Goal: Find specific page/section: Find specific page/section

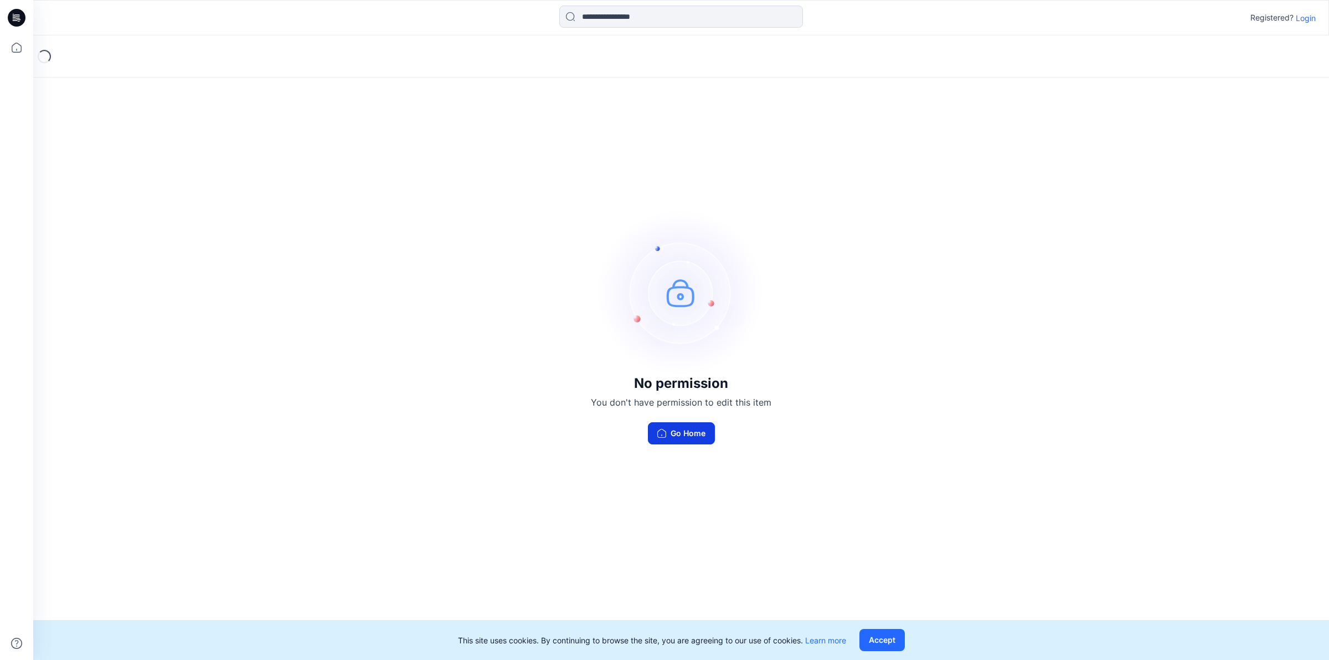
click at [671, 432] on button "Go Home" at bounding box center [681, 433] width 67 height 22
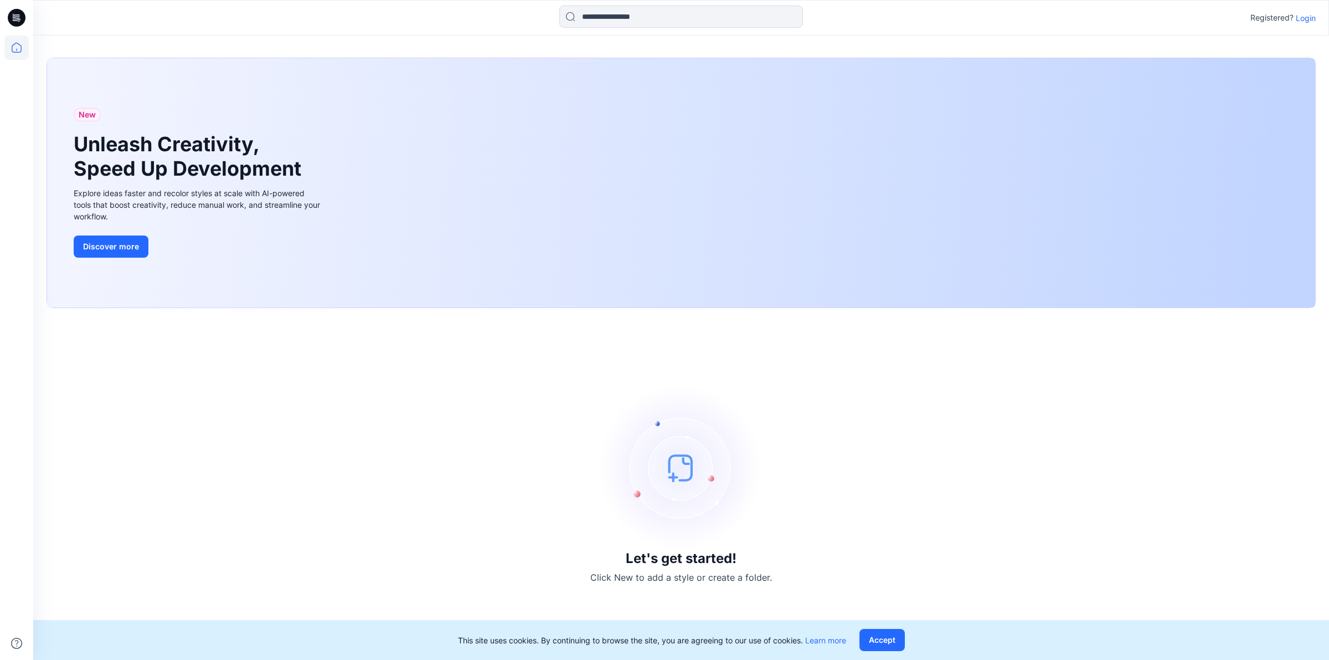
click at [1307, 18] on p "Login" at bounding box center [1306, 18] width 20 height 12
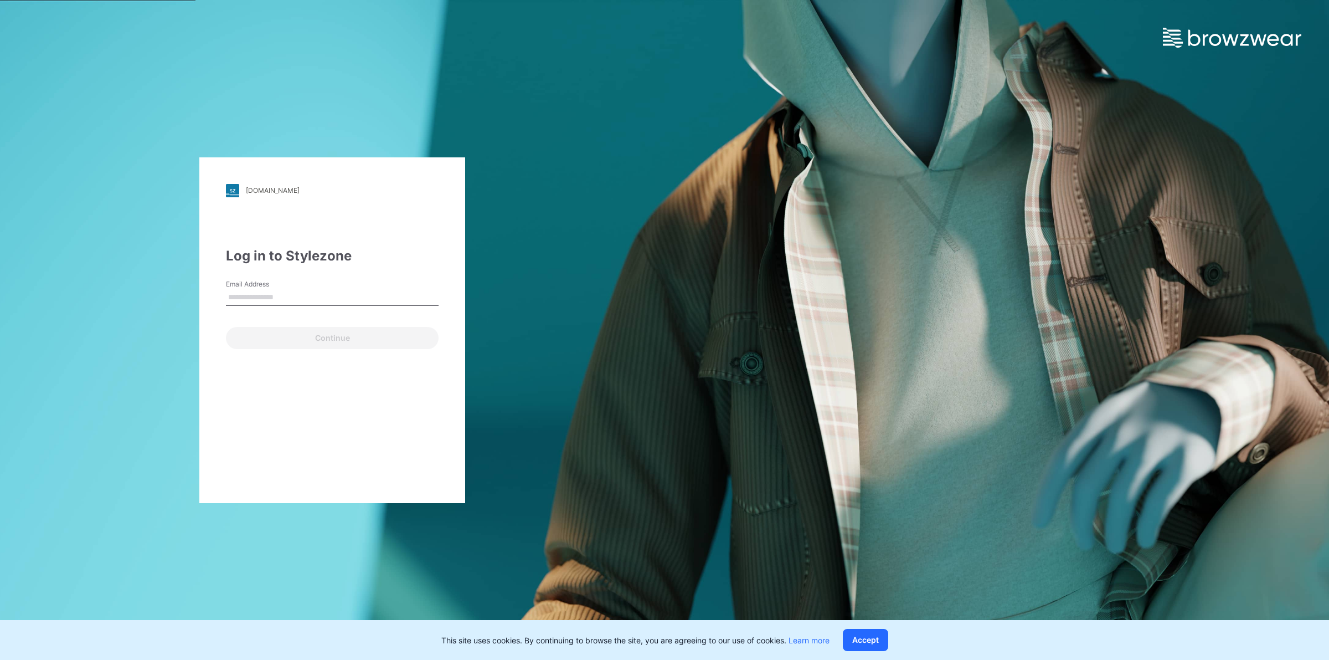
type input "**********"
click at [323, 341] on button "Continue" at bounding box center [332, 338] width 213 height 22
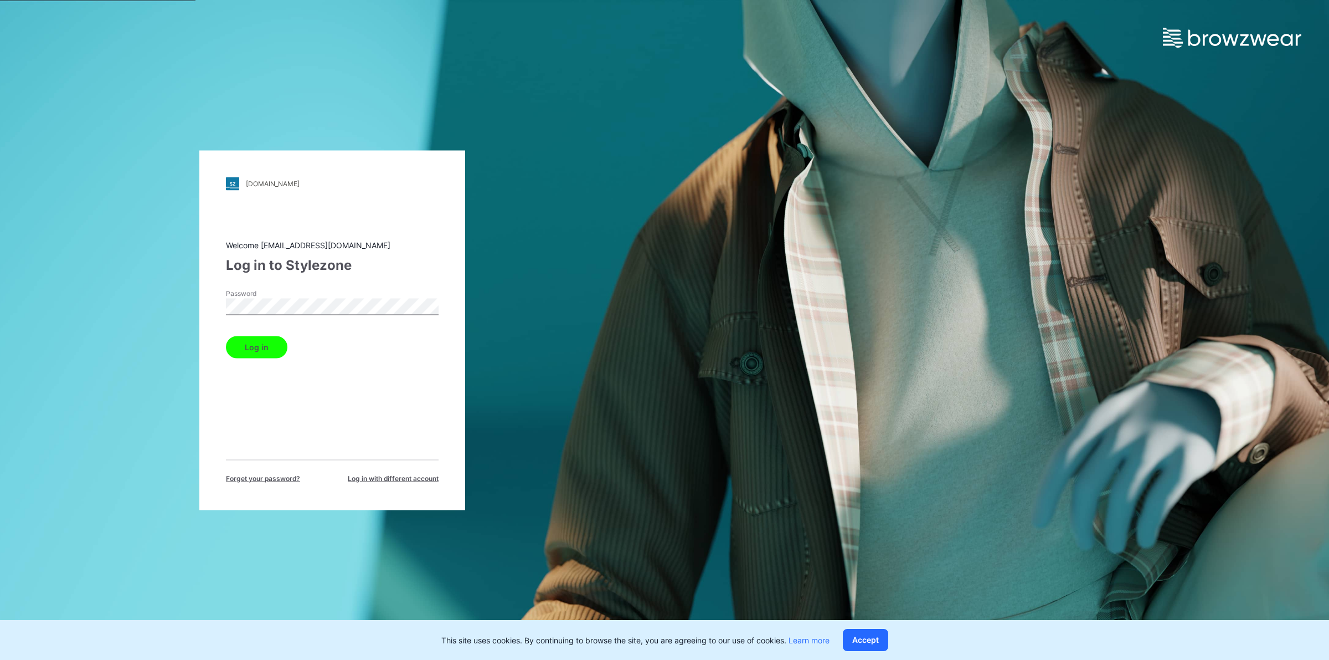
click at [250, 345] on button "Log in" at bounding box center [256, 347] width 61 height 22
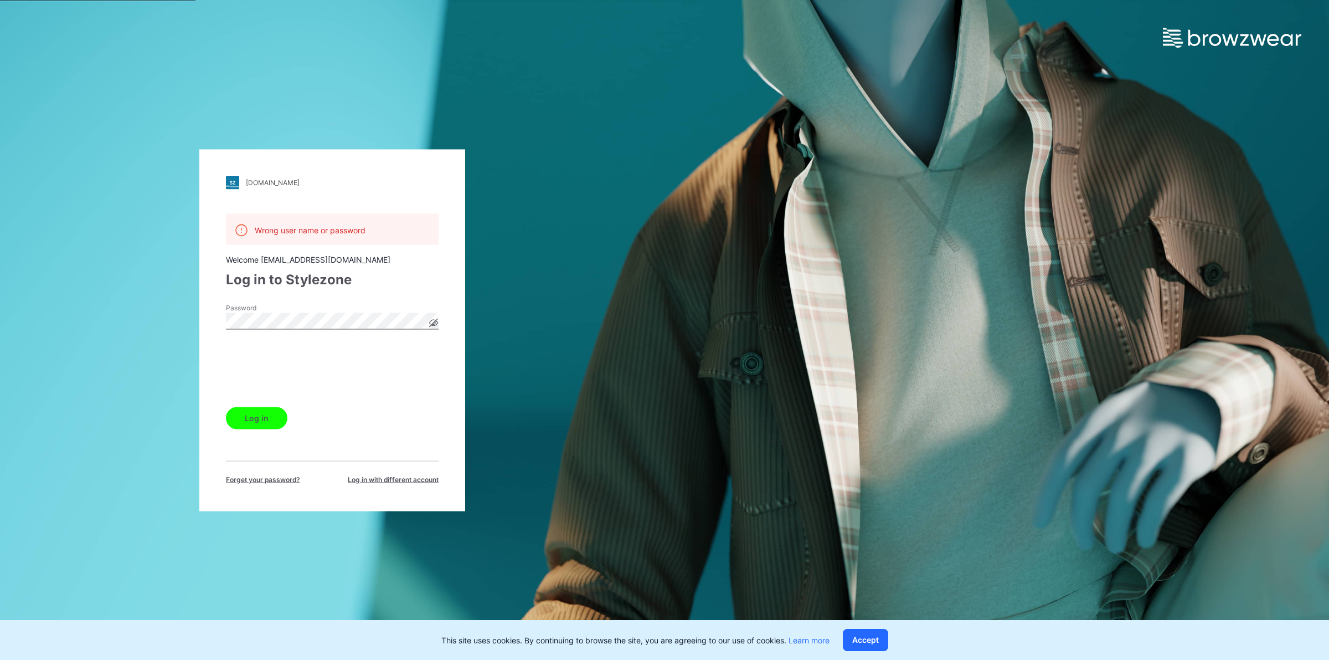
click at [259, 416] on button "Log in" at bounding box center [256, 418] width 61 height 22
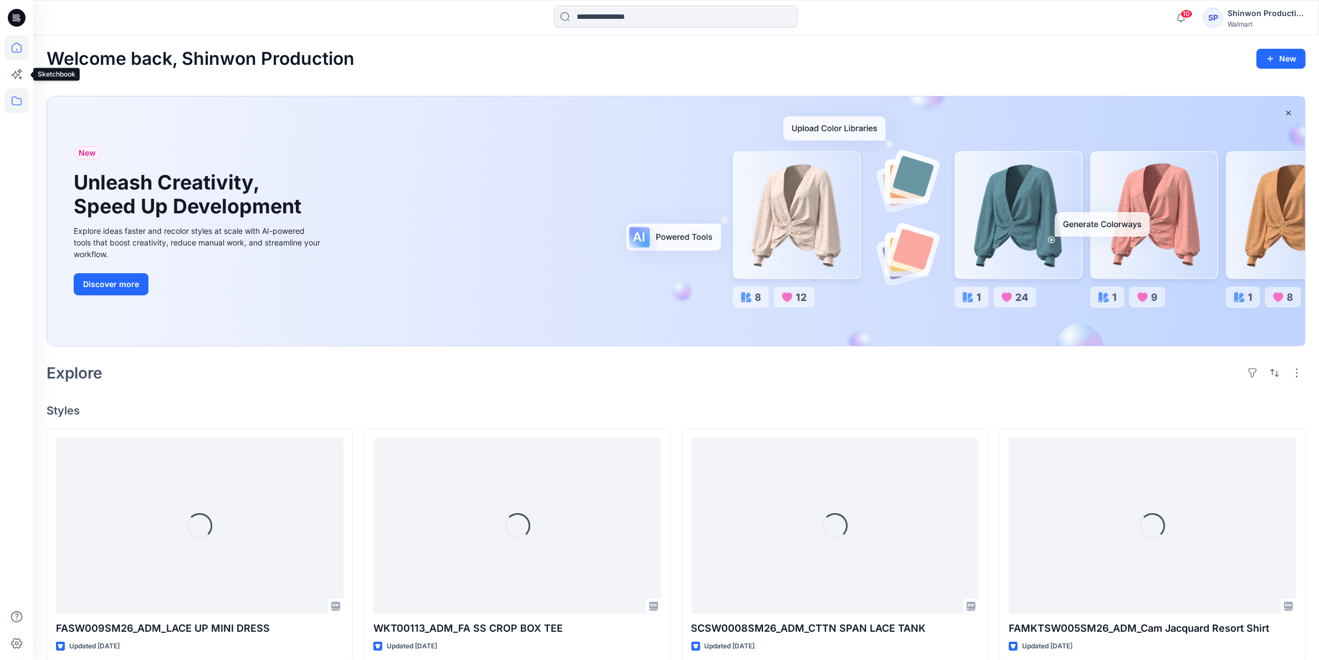
click at [14, 90] on icon at bounding box center [16, 101] width 24 height 24
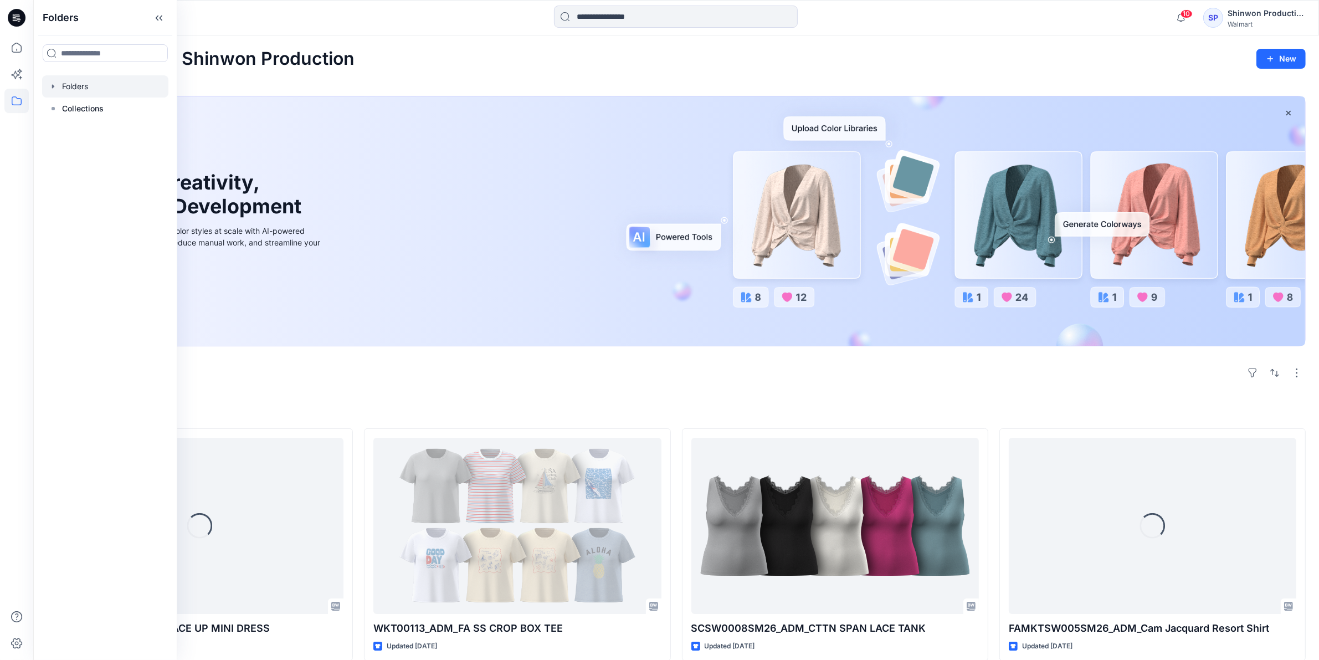
click at [95, 85] on div at bounding box center [105, 86] width 126 height 22
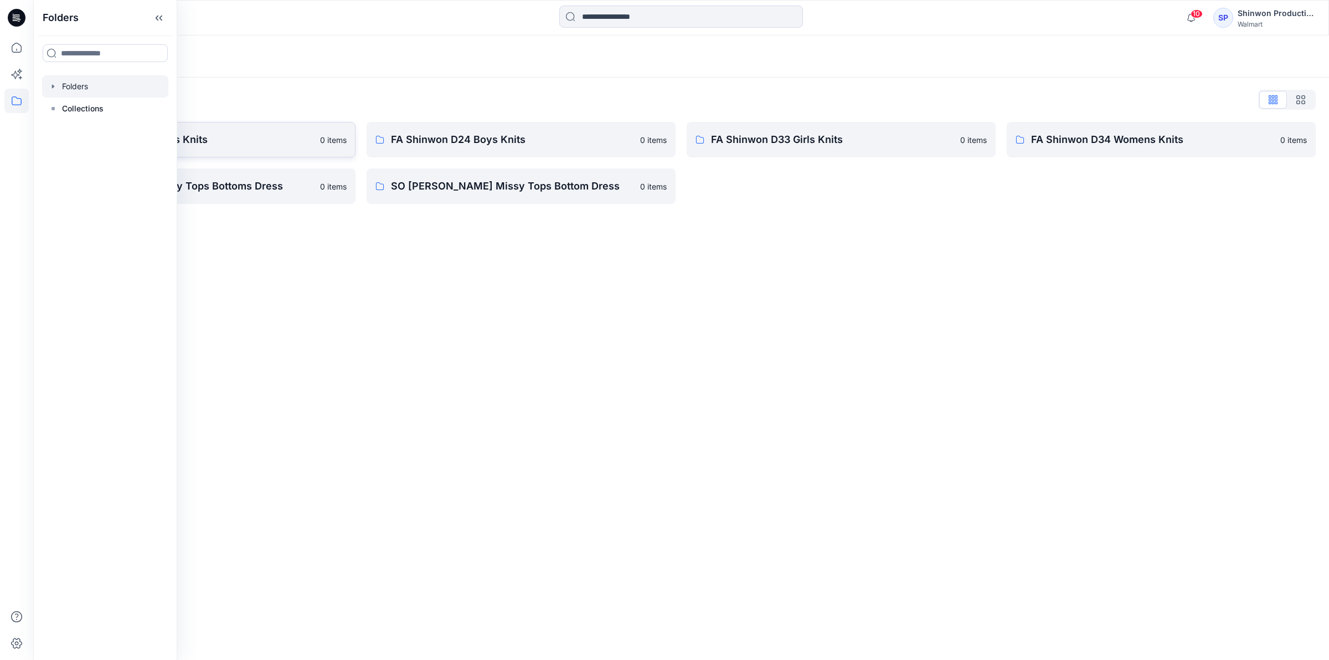
click at [264, 142] on p "FA Shinwon D23 Mens Knits" at bounding box center [192, 140] width 243 height 16
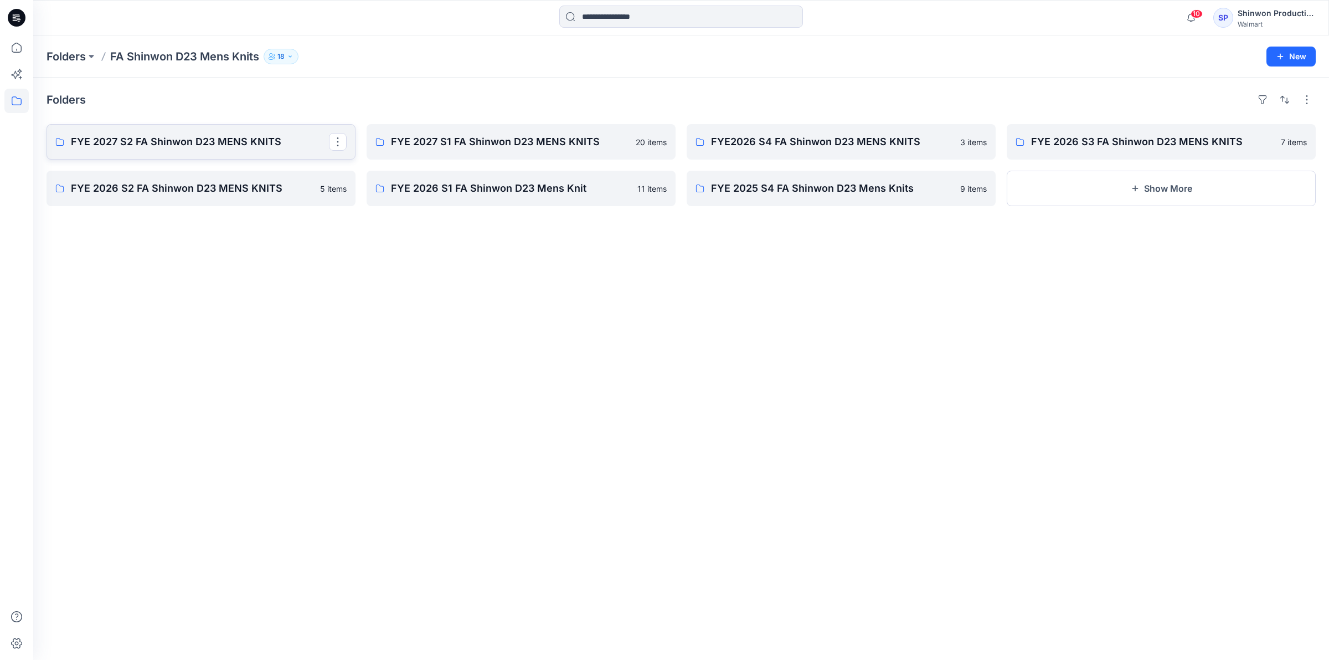
click at [255, 145] on p "FYE 2027 S2 FA Shinwon D23 MENS KNITS" at bounding box center [200, 142] width 258 height 16
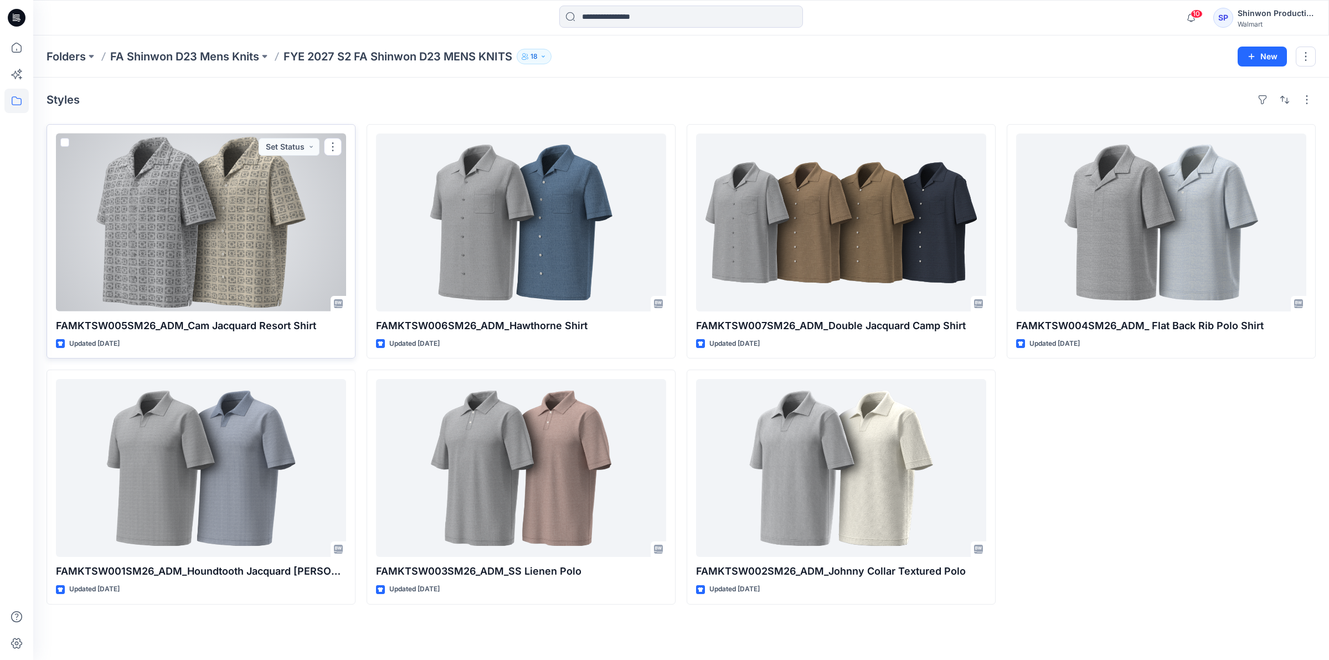
click at [211, 212] on div at bounding box center [201, 222] width 290 height 178
